Goal: Book appointment/travel/reservation

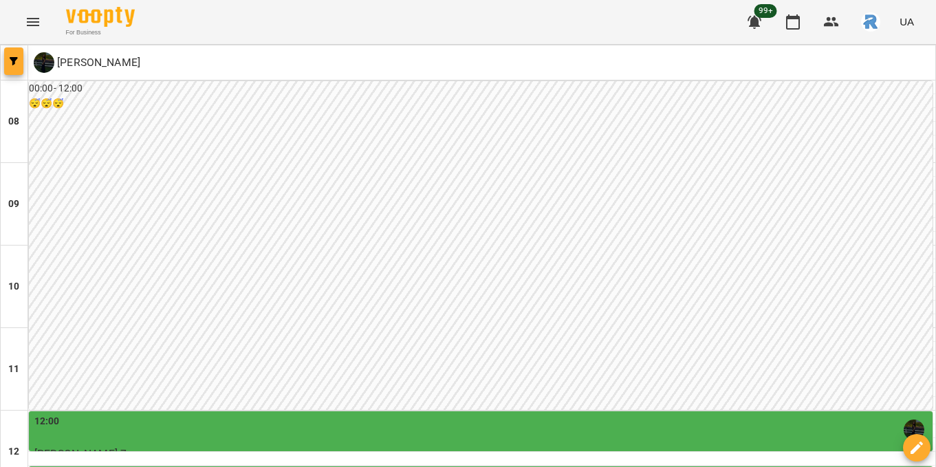
click at [14, 64] on icon "button" at bounding box center [14, 61] width 8 height 8
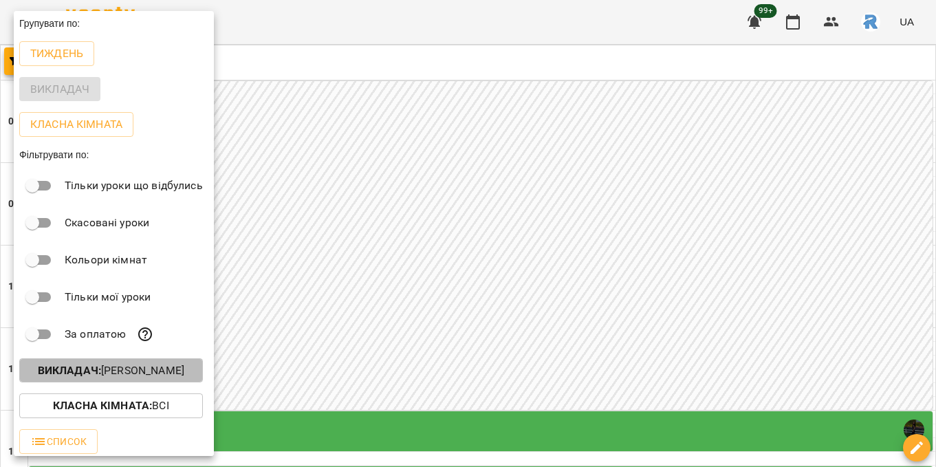
click at [148, 383] on button "Викладач : [PERSON_NAME]" at bounding box center [111, 370] width 184 height 25
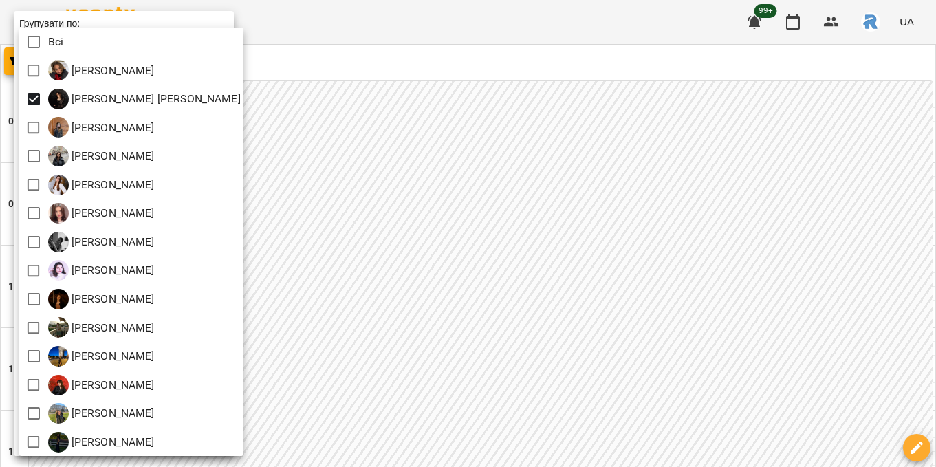
click at [369, 187] on div at bounding box center [468, 233] width 936 height 467
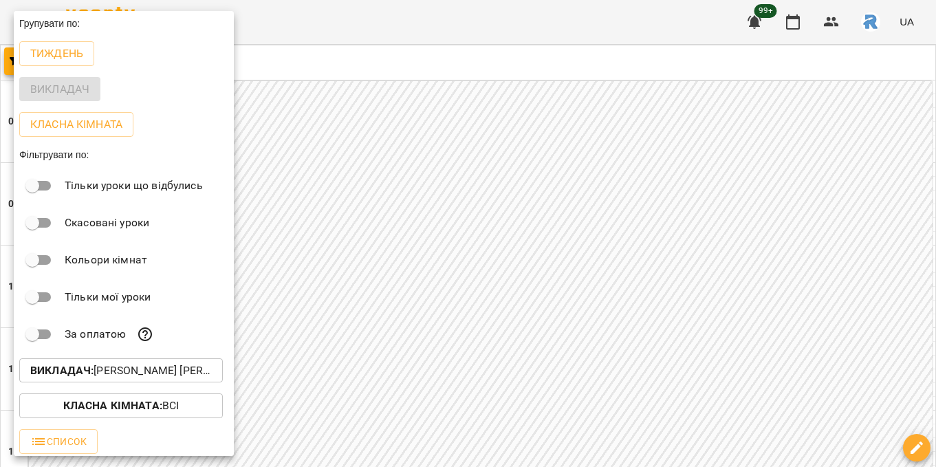
click at [369, 187] on div at bounding box center [468, 233] width 936 height 467
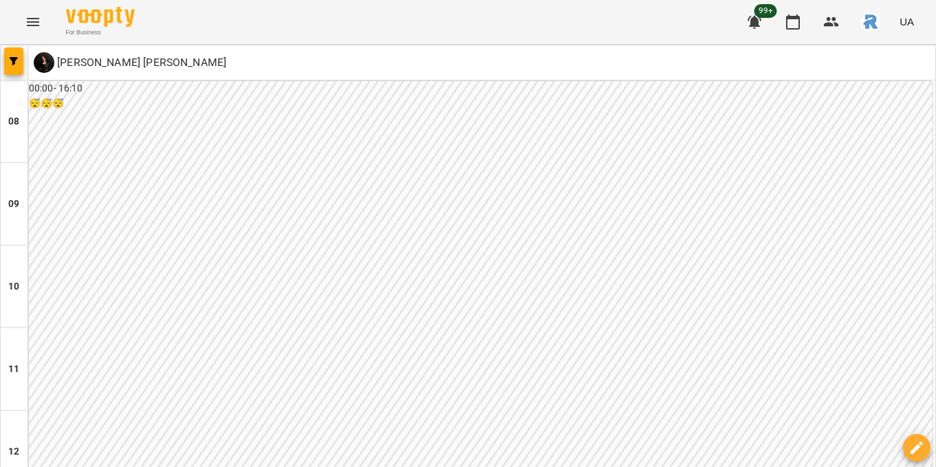
scroll to position [656, 0]
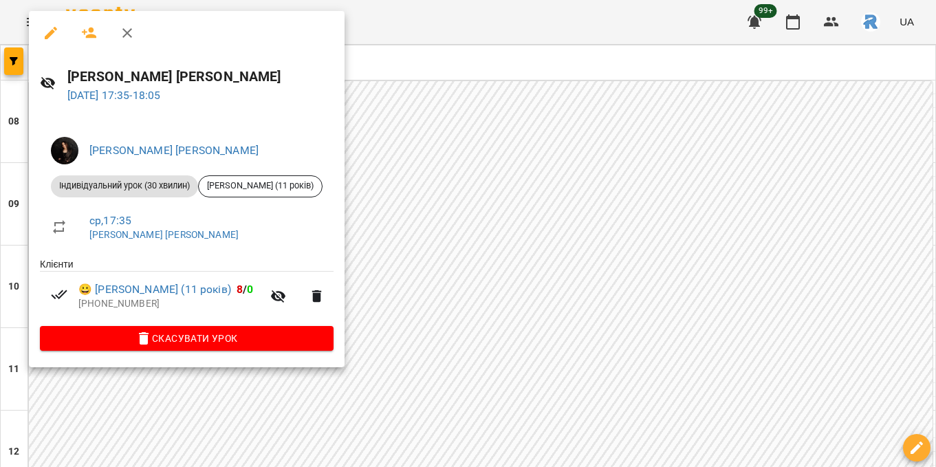
click at [368, 204] on div at bounding box center [468, 233] width 936 height 467
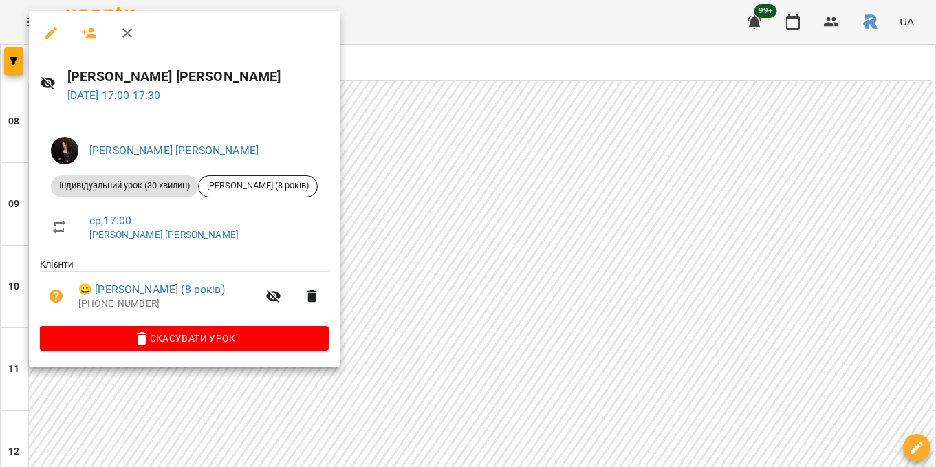
click at [365, 199] on div at bounding box center [468, 233] width 936 height 467
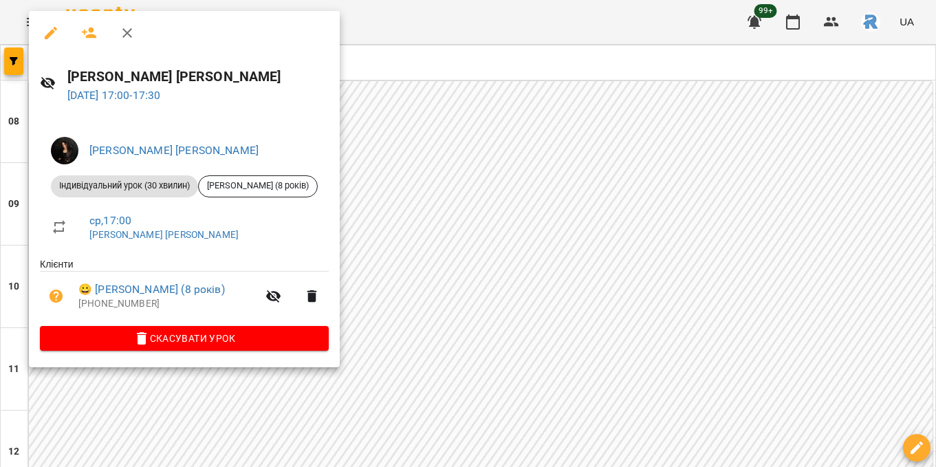
click at [365, 199] on div at bounding box center [468, 233] width 936 height 467
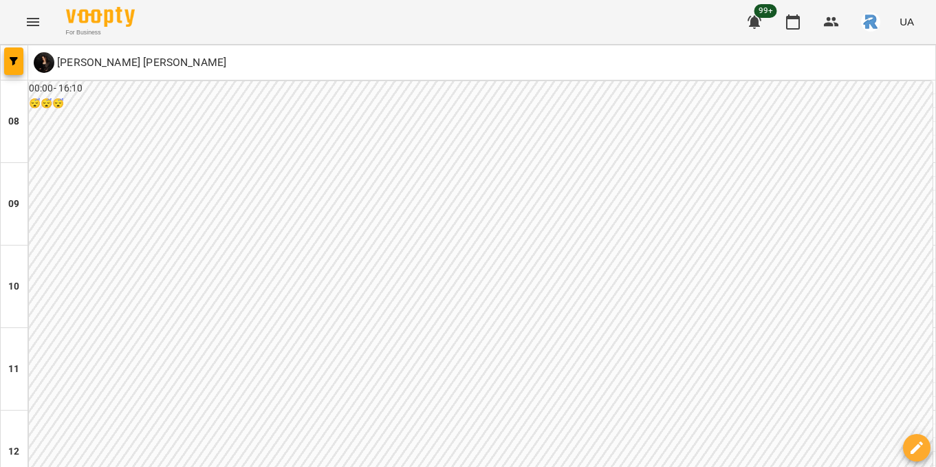
scroll to position [697, 0]
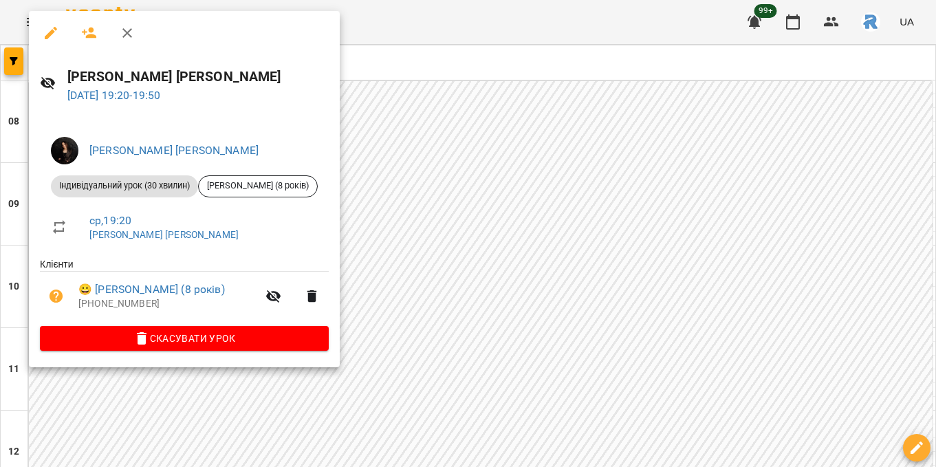
click at [465, 265] on div at bounding box center [468, 233] width 936 height 467
